Goal: Information Seeking & Learning: Find specific fact

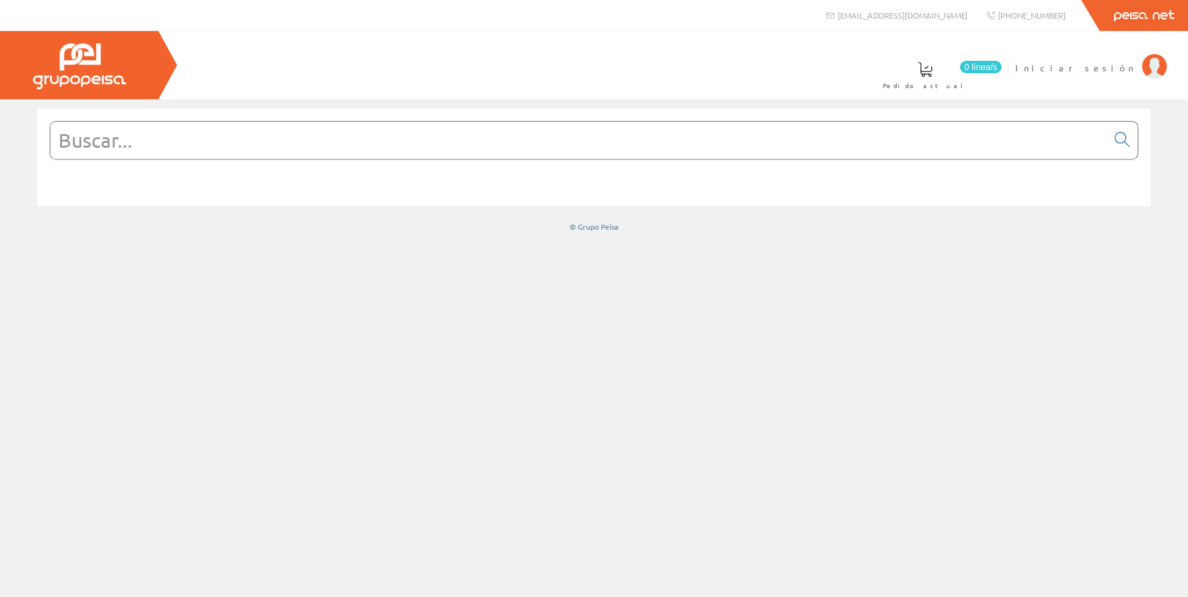
click at [1136, 14] on link "Peisa Net" at bounding box center [1143, 15] width 88 height 31
click at [1147, 71] on img at bounding box center [1154, 66] width 25 height 25
click at [202, 150] on input "text" at bounding box center [578, 140] width 1056 height 37
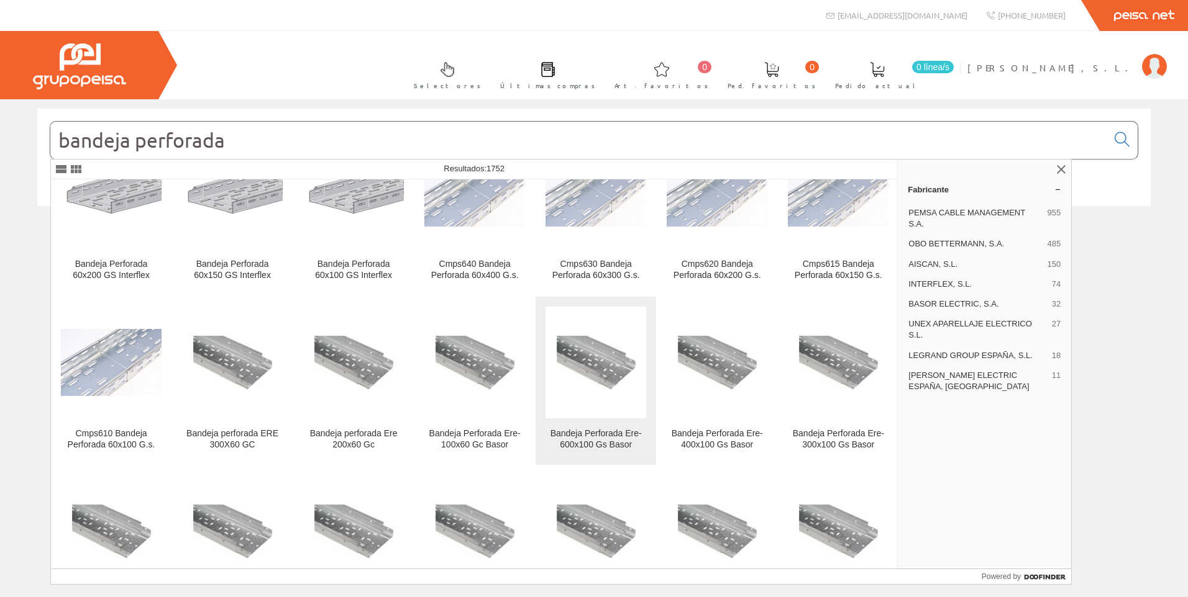
scroll to position [932, 0]
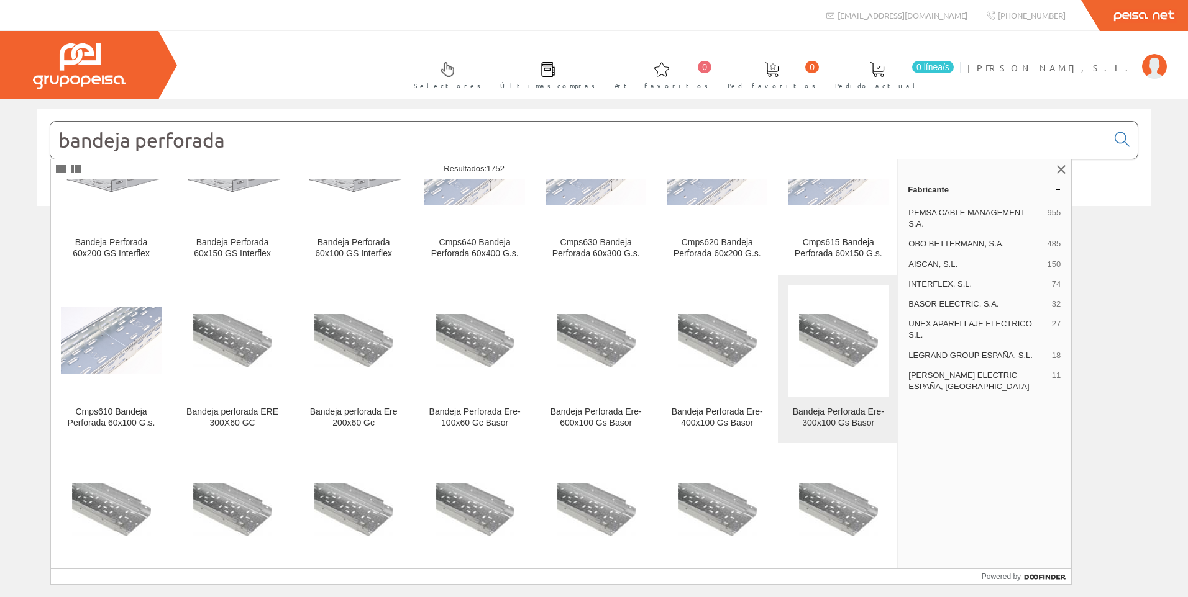
type input "bandeja perforada"
click at [830, 340] on img at bounding box center [838, 340] width 79 height 53
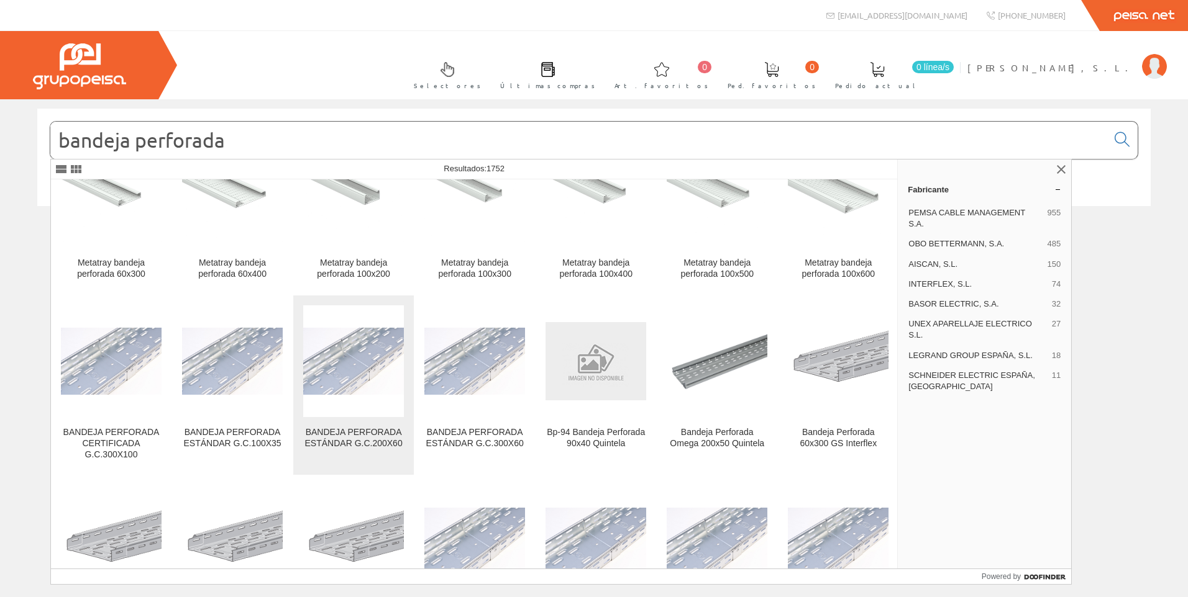
scroll to position [559, 0]
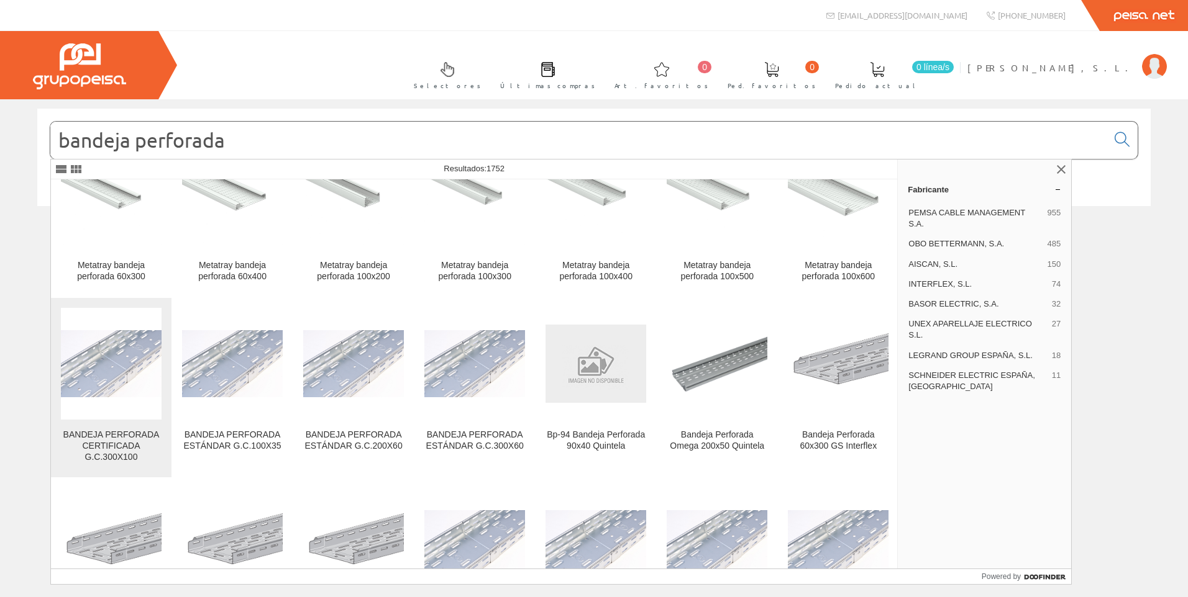
click at [119, 373] on img at bounding box center [111, 363] width 101 height 67
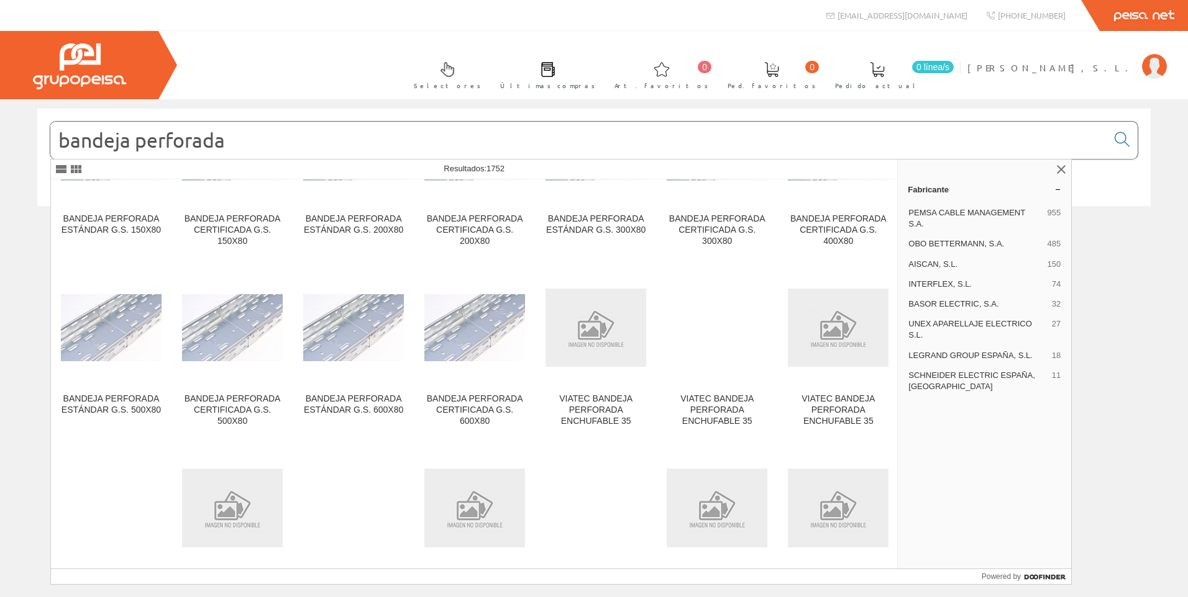
scroll to position [1801, 0]
